Goal: Transaction & Acquisition: Purchase product/service

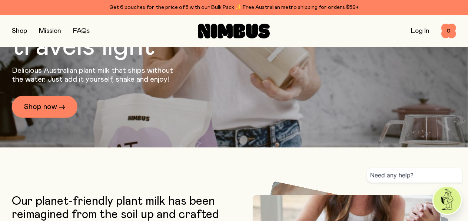
scroll to position [89, 0]
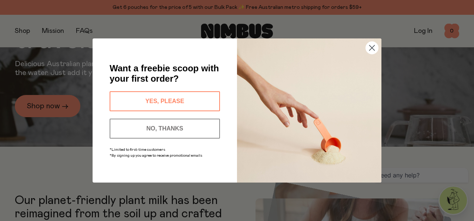
click at [372, 48] on icon "Close dialog" at bounding box center [371, 48] width 5 height 5
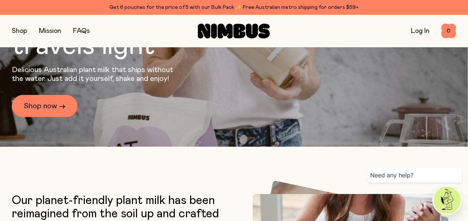
click at [180, 5] on div "Get 6 pouches for the price of 5 with our Bulk Pack ✨ Free Australian metro shi…" at bounding box center [234, 7] width 444 height 9
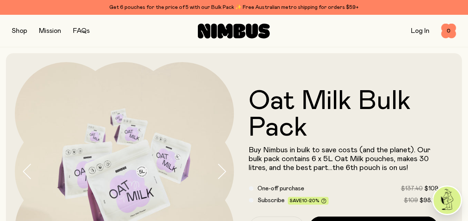
click at [20, 32] on button "button" at bounding box center [19, 31] width 15 height 10
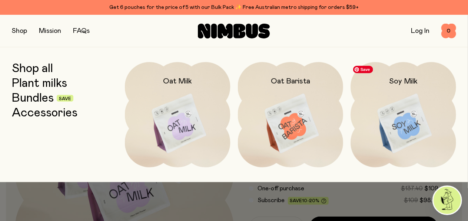
click at [421, 122] on img at bounding box center [403, 124] width 106 height 124
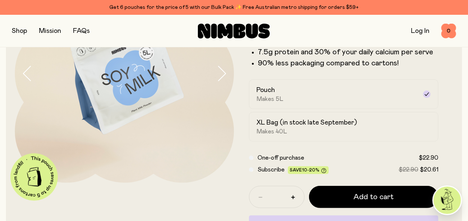
scroll to position [98, 0]
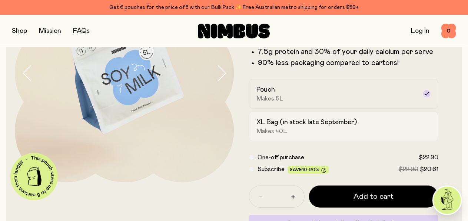
click at [332, 135] on div "XL Bag (in stock late September) Makes 40L" at bounding box center [337, 126] width 161 height 17
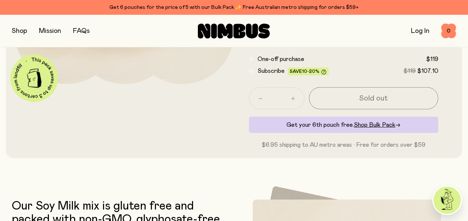
scroll to position [176, 0]
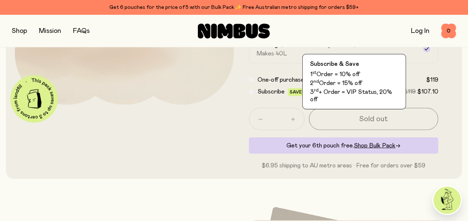
click at [326, 96] on icon at bounding box center [323, 92] width 5 height 5
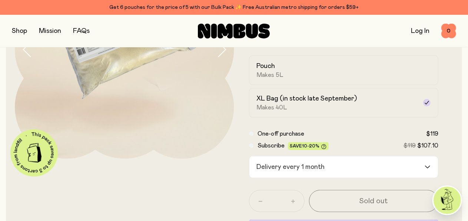
scroll to position [123, 0]
click at [400, 108] on label "XL Bag (in stock late September) Makes 40L" at bounding box center [344, 103] width 190 height 30
click at [323, 78] on div "Pouch Makes 5L" at bounding box center [337, 69] width 161 height 17
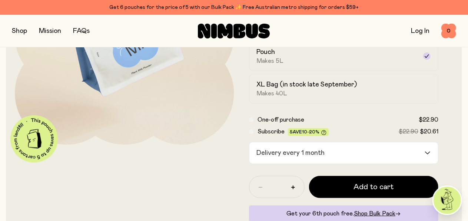
scroll to position [136, 0]
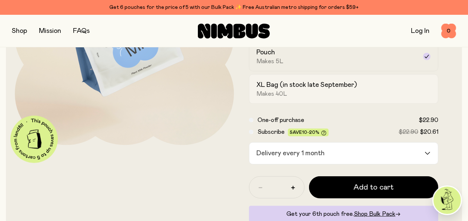
click at [322, 98] on div "XL Bag (in stock late September) Makes 40L" at bounding box center [337, 89] width 161 height 17
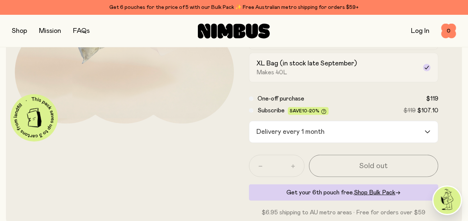
scroll to position [155, 0]
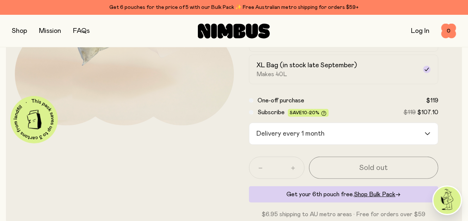
click at [270, 105] on div "One-off purchase $119" at bounding box center [344, 100] width 190 height 9
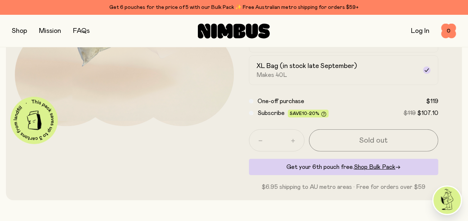
scroll to position [118, 0]
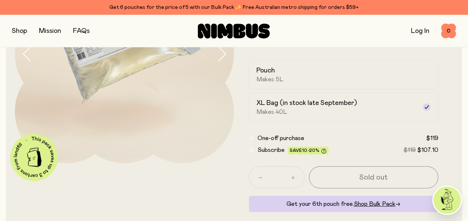
click at [411, 31] on link "Log In" at bounding box center [420, 31] width 19 height 7
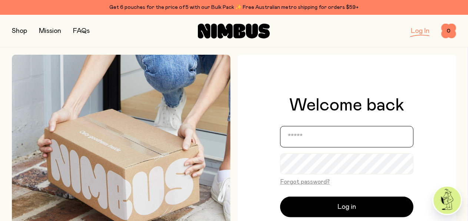
click at [327, 135] on input "email" at bounding box center [346, 136] width 133 height 21
type input "**********"
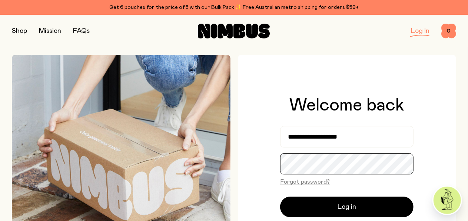
click at [280, 197] on button "Log in" at bounding box center [346, 207] width 133 height 21
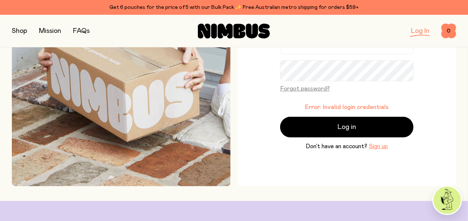
scroll to position [35, 0]
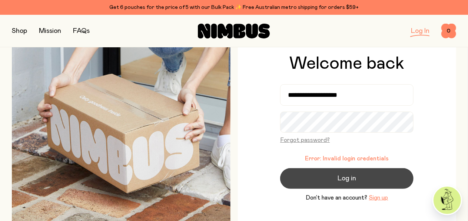
click at [348, 178] on span "Log in" at bounding box center [346, 179] width 19 height 10
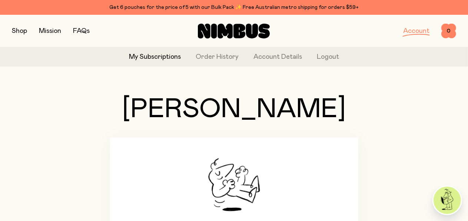
scroll to position [1, 0]
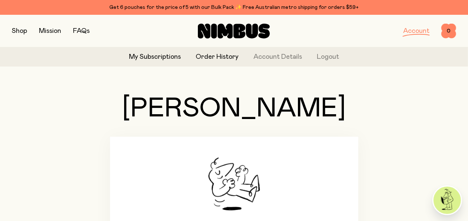
click at [216, 56] on link "Order History" at bounding box center [216, 57] width 43 height 10
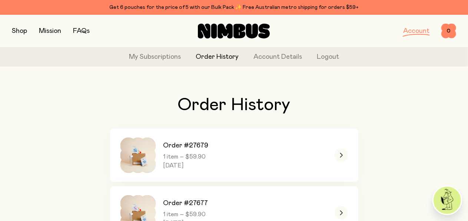
scroll to position [54, 0]
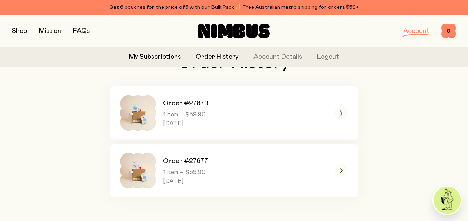
click at [145, 61] on link "My Subscriptions" at bounding box center [155, 57] width 52 height 10
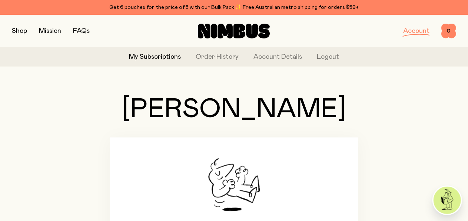
scroll to position [97, 0]
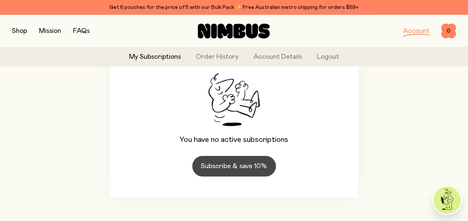
click at [228, 157] on link "Subscribe & save 10%" at bounding box center [234, 166] width 84 height 21
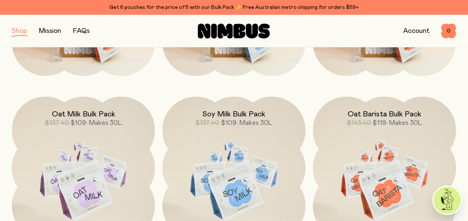
scroll to position [632, 0]
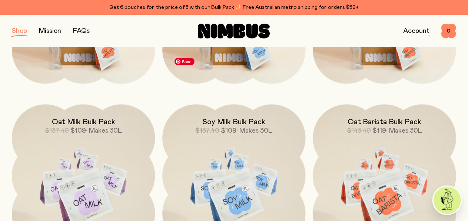
drag, startPoint x: 228, startPoint y: 157, endPoint x: 204, endPoint y: 106, distance: 56.8
click at [204, 106] on img at bounding box center [233, 189] width 143 height 168
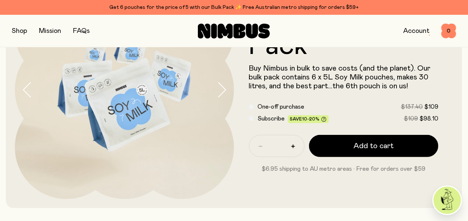
scroll to position [83, 0]
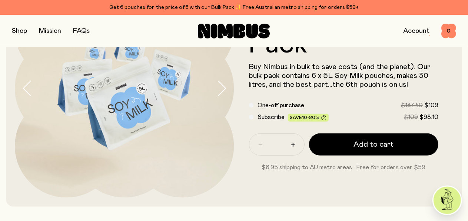
drag, startPoint x: 228, startPoint y: 128, endPoint x: 241, endPoint y: 193, distance: 65.2
click at [241, 193] on div "Soy Milk Bulk Pack Buy Nimbus in bulk to save costs (and the planet). Our bulk …" at bounding box center [343, 88] width 219 height 219
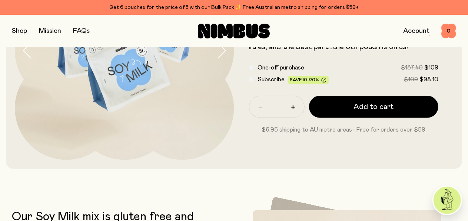
scroll to position [121, 0]
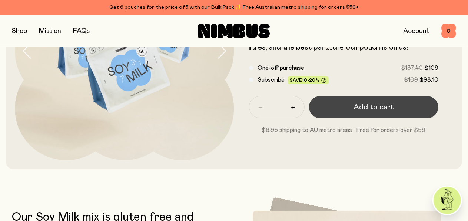
click at [365, 109] on span "Add to cart" at bounding box center [373, 107] width 40 height 10
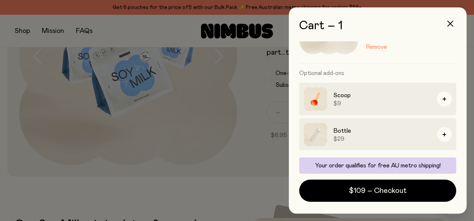
scroll to position [91, 0]
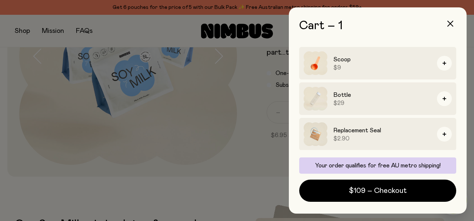
click at [161, 218] on div at bounding box center [237, 110] width 474 height 221
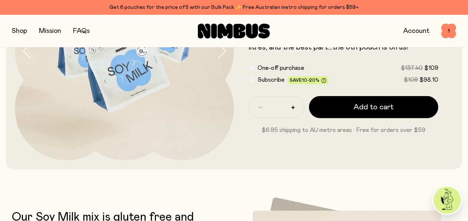
scroll to position [0, 0]
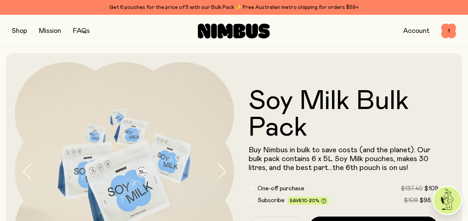
click at [24, 31] on button "button" at bounding box center [19, 31] width 15 height 10
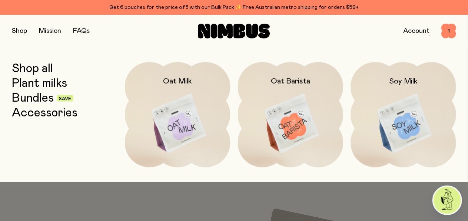
scroll to position [110, 0]
click at [383, 120] on img at bounding box center [403, 124] width 106 height 124
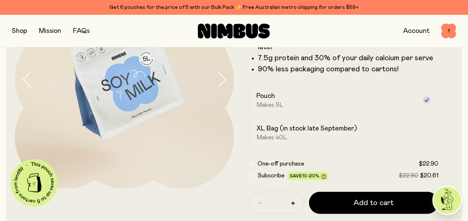
scroll to position [101, 0]
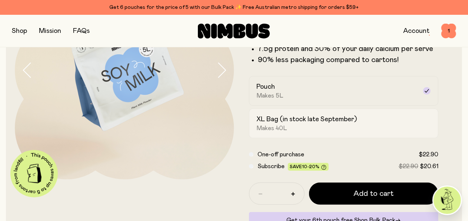
click at [317, 132] on div "XL Bag (in stock late September) Makes 40L" at bounding box center [337, 123] width 161 height 17
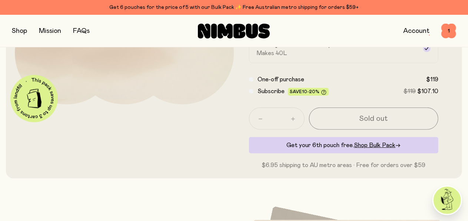
scroll to position [168, 0]
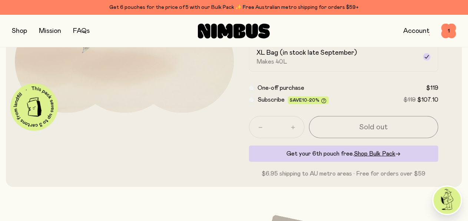
click at [414, 28] on link "Account" at bounding box center [416, 31] width 26 height 7
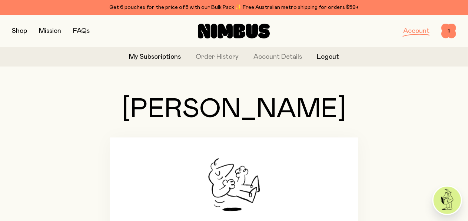
click at [326, 59] on button "Logout" at bounding box center [328, 57] width 22 height 10
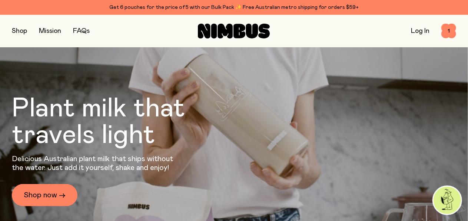
click at [415, 34] on link "Log In" at bounding box center [420, 31] width 19 height 7
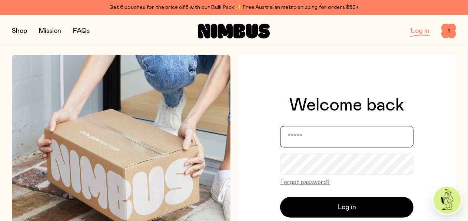
type input "**********"
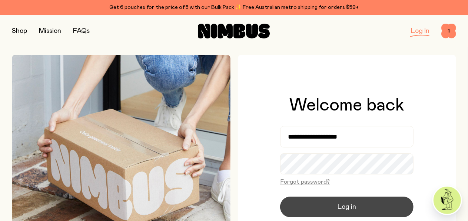
click at [329, 209] on button "Log in" at bounding box center [346, 207] width 133 height 21
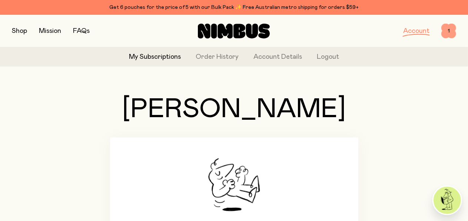
click at [445, 27] on span "1" at bounding box center [448, 31] width 15 height 15
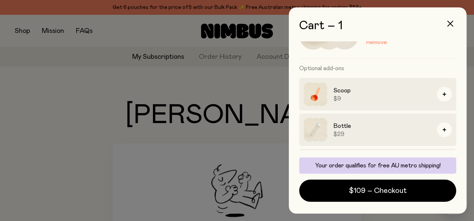
scroll to position [91, 0]
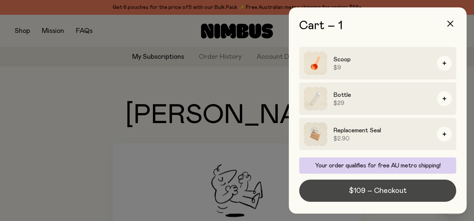
click at [371, 189] on span "$109 – Checkout" at bounding box center [378, 191] width 58 height 10
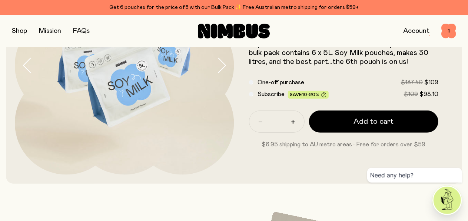
scroll to position [107, 0]
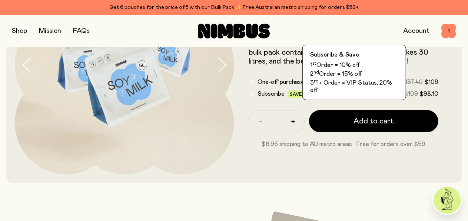
click at [326, 97] on icon at bounding box center [323, 94] width 5 height 5
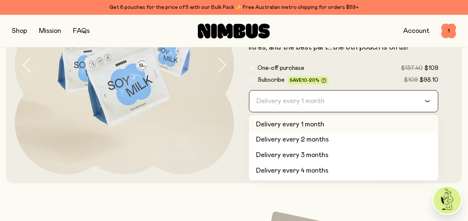
click at [345, 103] on input "Search for option" at bounding box center [339, 101] width 170 height 21
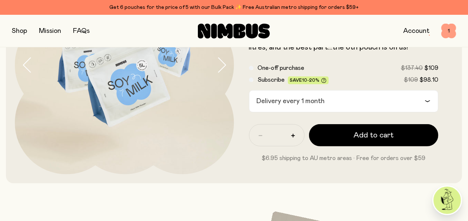
click at [447, 31] on span "1" at bounding box center [448, 31] width 15 height 15
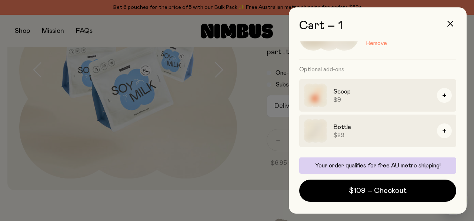
scroll to position [91, 0]
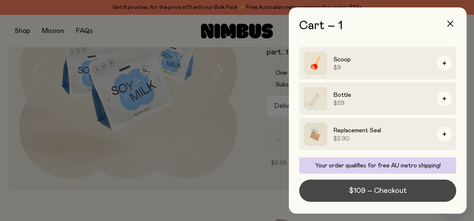
click at [378, 191] on span "$109 – Checkout" at bounding box center [378, 191] width 58 height 10
